Goal: Task Accomplishment & Management: Manage account settings

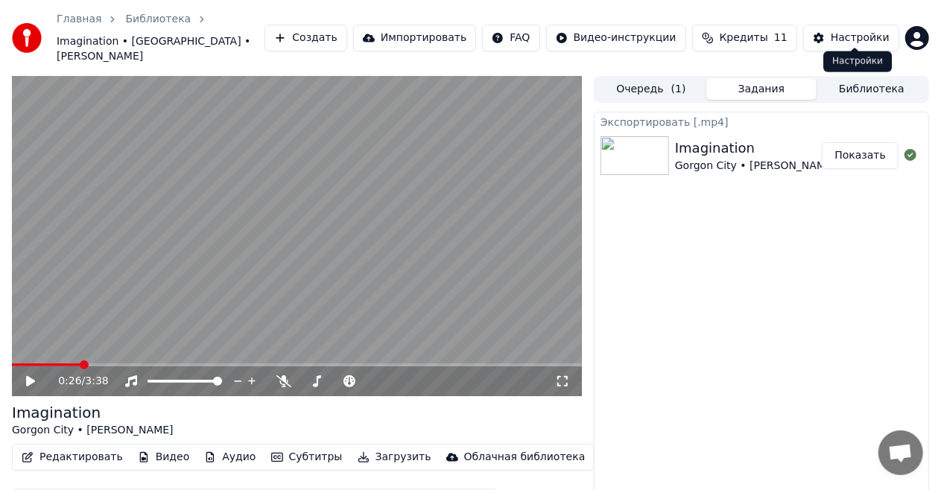
click at [852, 31] on div "Настройки" at bounding box center [860, 38] width 59 height 15
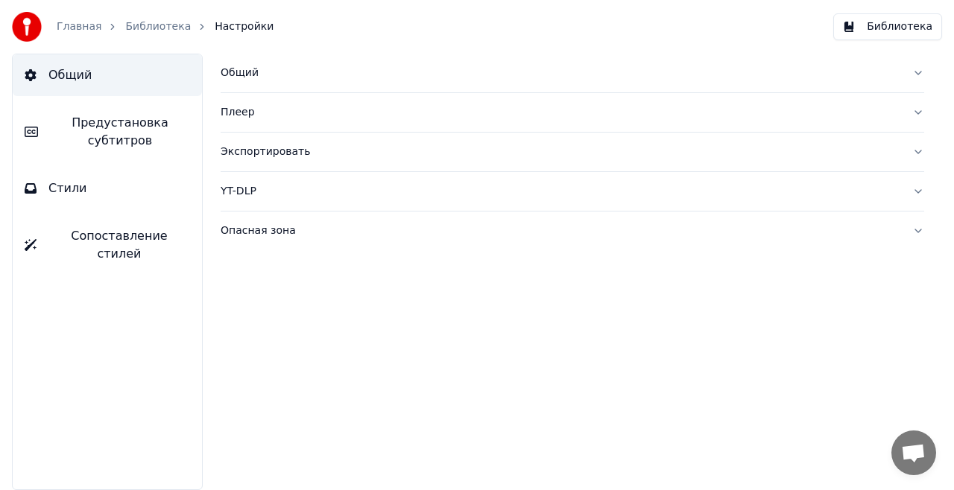
click at [80, 28] on link "Главная" at bounding box center [79, 26] width 45 height 15
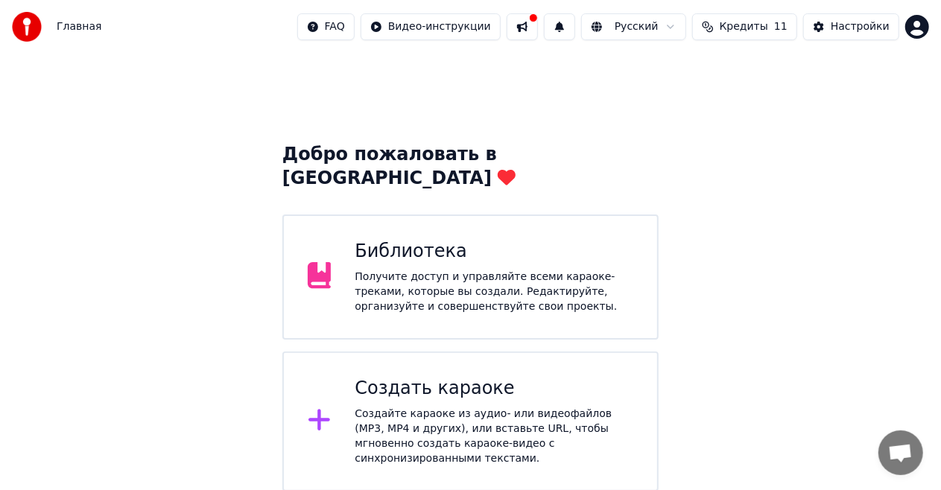
click at [538, 24] on button at bounding box center [522, 26] width 31 height 27
click at [858, 84] on div "Добро пожаловать в Youka Библиотека Получите доступ и управляйте всеми караоке-…" at bounding box center [470, 365] width 941 height 623
click at [748, 27] on span "Кредиты" at bounding box center [744, 26] width 48 height 15
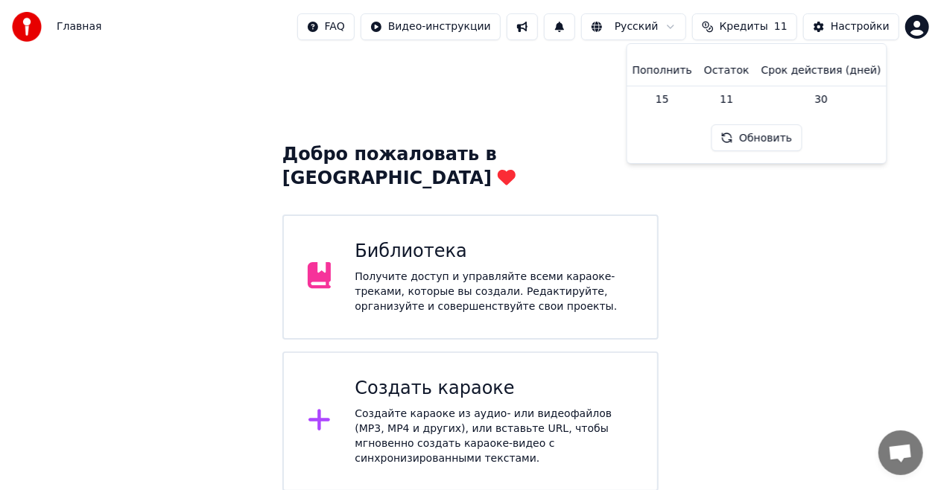
click at [785, 238] on div "Добро пожаловать в Youka Библиотека Получите доступ и управляйте всеми караоке-…" at bounding box center [470, 365] width 941 height 623
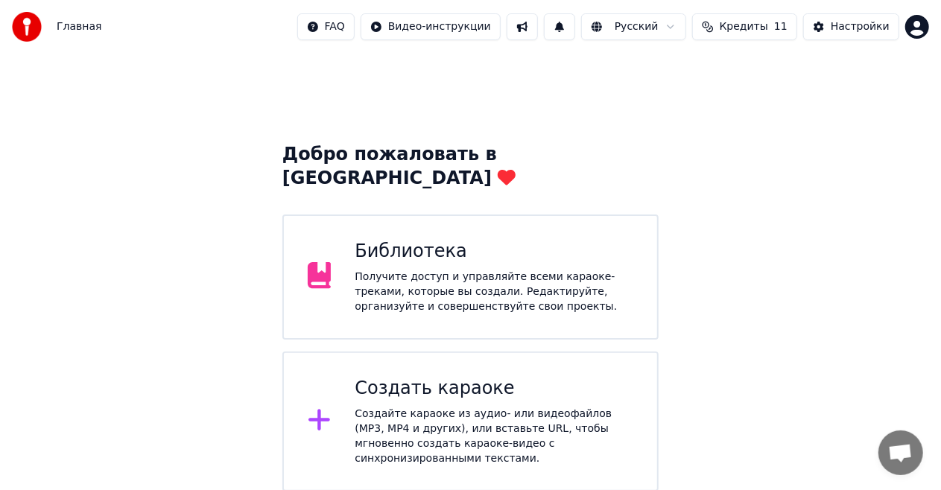
click at [918, 29] on html "Главная FAQ Видео-инструкции Русский Кредиты 11 Настройки Добро пожаловать в Yo…" at bounding box center [470, 338] width 941 height 677
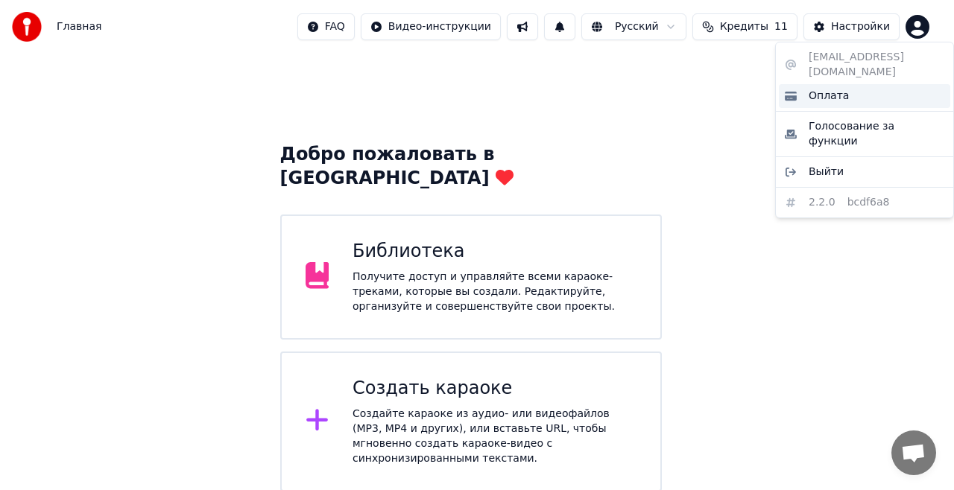
click at [826, 89] on span "Оплата" at bounding box center [828, 96] width 40 height 15
